Goal: Information Seeking & Learning: Learn about a topic

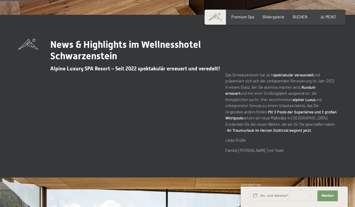
scroll to position [182, 0]
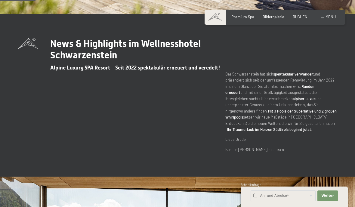
click at [321, 108] on strong "Mit 3 Pools der Superlative und 2 großen Whirlpools" at bounding box center [280, 113] width 111 height 11
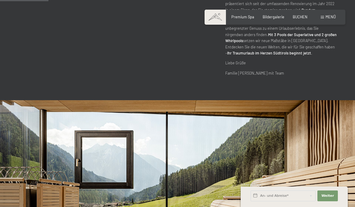
scroll to position [264, 0]
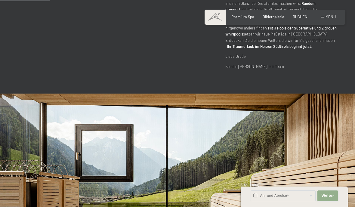
click at [330, 201] on button "Weiter Adressfelder ausblenden" at bounding box center [327, 195] width 20 height 11
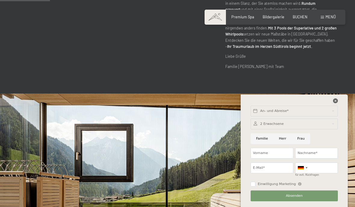
click at [336, 103] on icon at bounding box center [335, 100] width 5 height 5
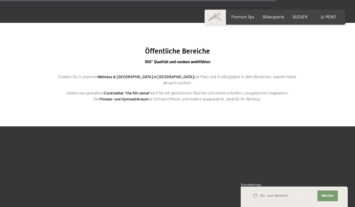
scroll to position [1476, 0]
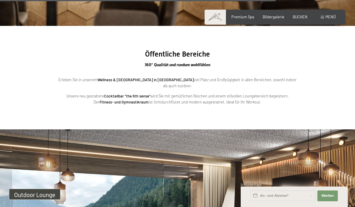
click at [148, 99] on strong "Fitness- und Gymnastikraum" at bounding box center [123, 101] width 49 height 5
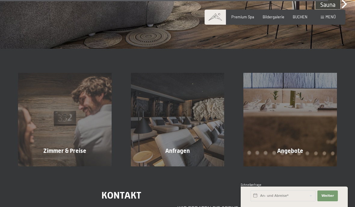
scroll to position [1755, 0]
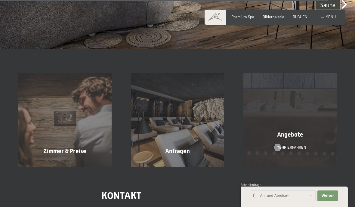
click at [300, 125] on div "Angebote Mehr erfahren" at bounding box center [290, 119] width 113 height 93
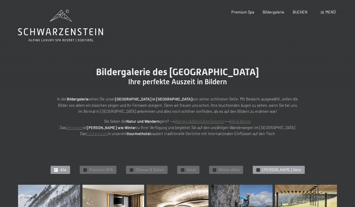
click at [280, 166] on div "✓ [PERSON_NAME] Aktiv" at bounding box center [278, 170] width 52 height 8
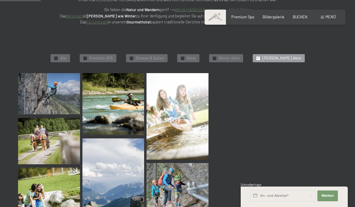
scroll to position [111, 0]
click at [273, 58] on span "[PERSON_NAME] Aktiv" at bounding box center [281, 58] width 39 height 5
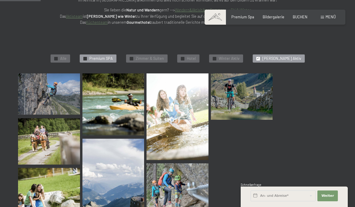
click at [110, 56] on span "Premium SPA" at bounding box center [100, 58] width 23 height 5
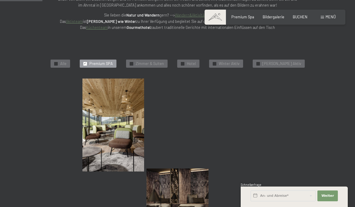
scroll to position [106, 0]
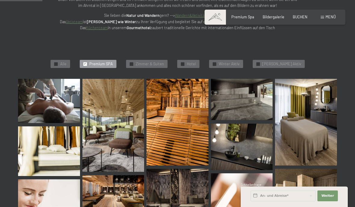
click at [354, 66] on div "✓ Alle ✓ Premium SPA ✓ Zimmer & Suiten ✓ Hotel ✓ Winter Aktiv ✓ [PERSON_NAME] A…" at bounding box center [177, 64] width 367 height 30
click at [354, 73] on div "✓ Alle ✓ Premium SPA ✓ Zimmer & Suiten ✓ Hotel ✓ Winter Aktiv ✓ [PERSON_NAME] A…" at bounding box center [177, 64] width 367 height 30
